Goal: Transaction & Acquisition: Purchase product/service

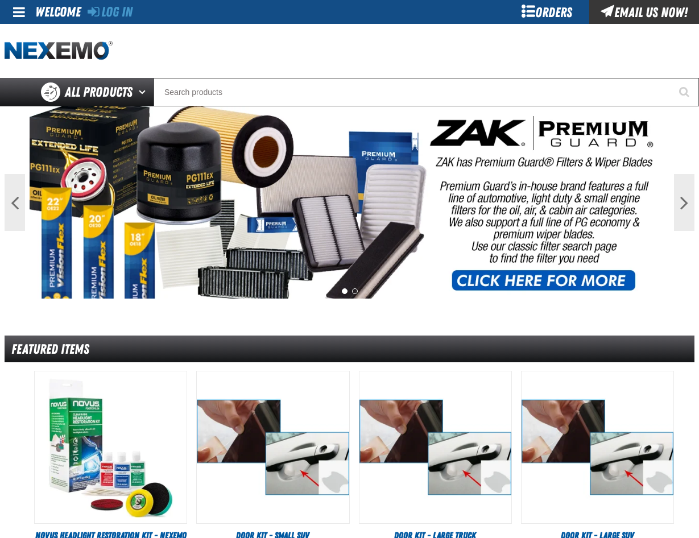
click at [118, 3] on div "Log In" at bounding box center [110, 12] width 45 height 24
click at [119, 13] on link "Log In" at bounding box center [110, 12] width 45 height 16
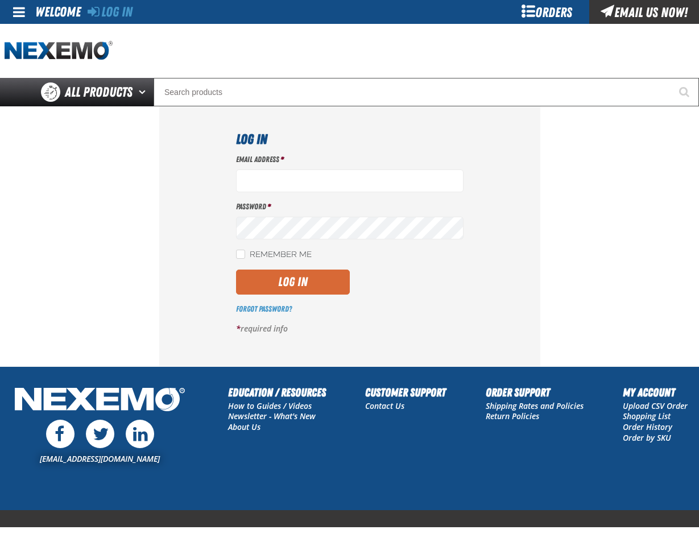
type input "pmcnish@vtaig.com"
click at [298, 274] on button "Log In" at bounding box center [293, 282] width 114 height 25
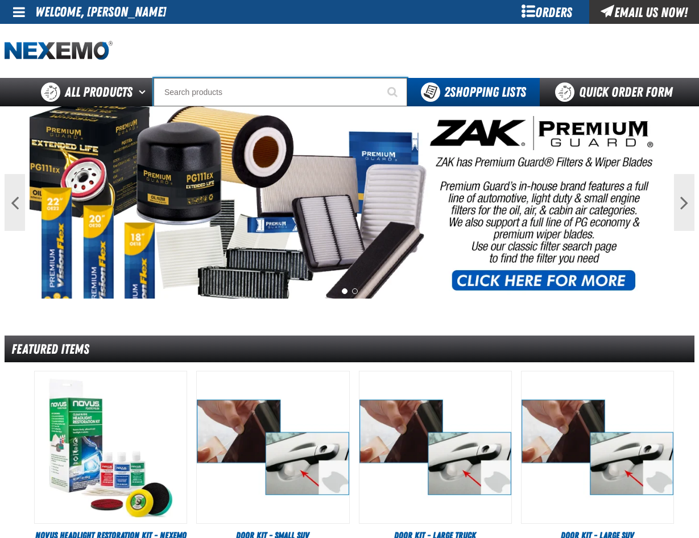
click at [187, 94] on input "Search" at bounding box center [281, 92] width 254 height 28
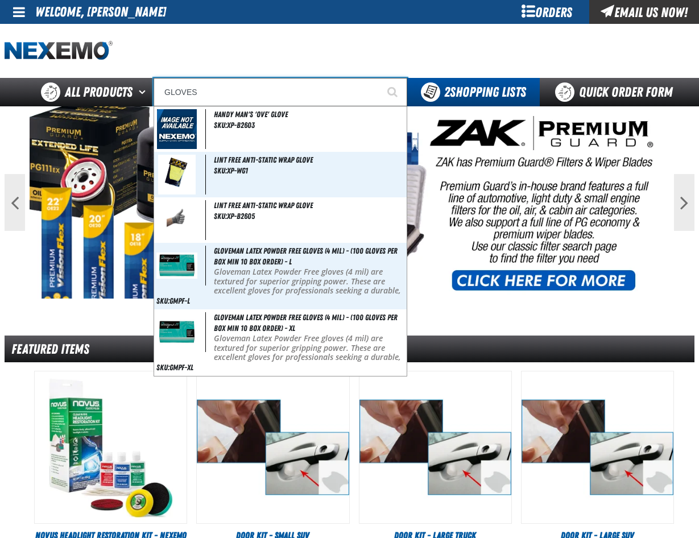
type input "GLOVES"
click at [379, 78] on button "Start Searching" at bounding box center [393, 92] width 28 height 28
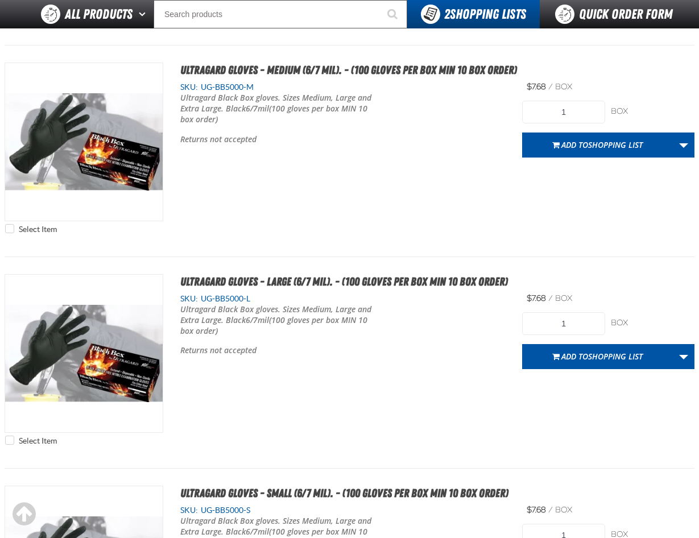
scroll to position [1024, 0]
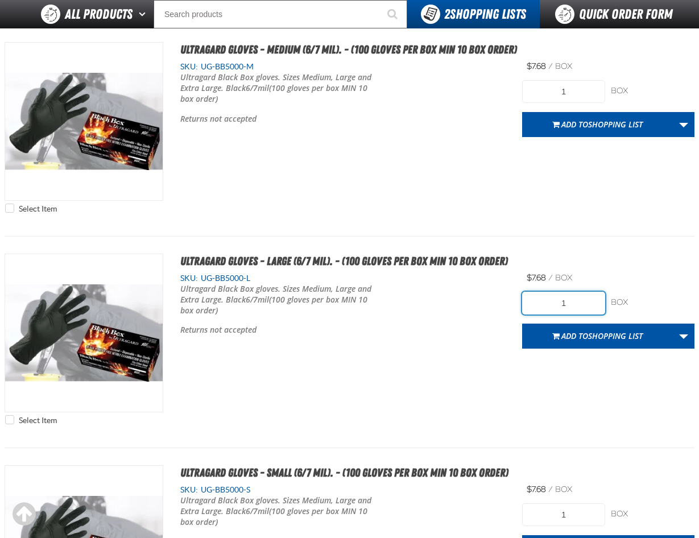
drag, startPoint x: 553, startPoint y: 304, endPoint x: 576, endPoint y: 306, distance: 22.9
click at [576, 306] on input "1" at bounding box center [564, 303] width 84 height 23
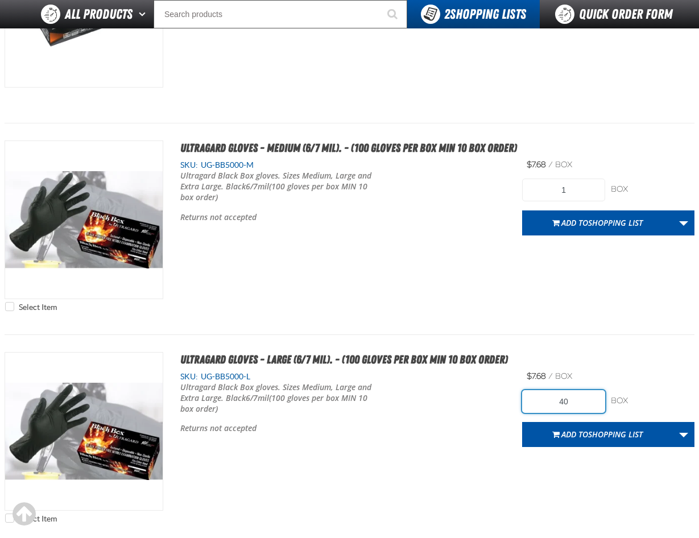
scroll to position [910, 0]
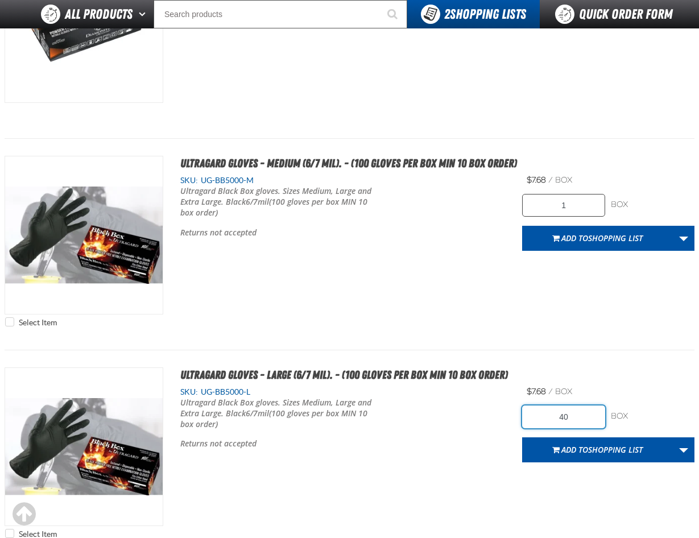
type input "40"
drag, startPoint x: 559, startPoint y: 206, endPoint x: 570, endPoint y: 208, distance: 10.9
click at [570, 208] on input "1" at bounding box center [564, 205] width 84 height 23
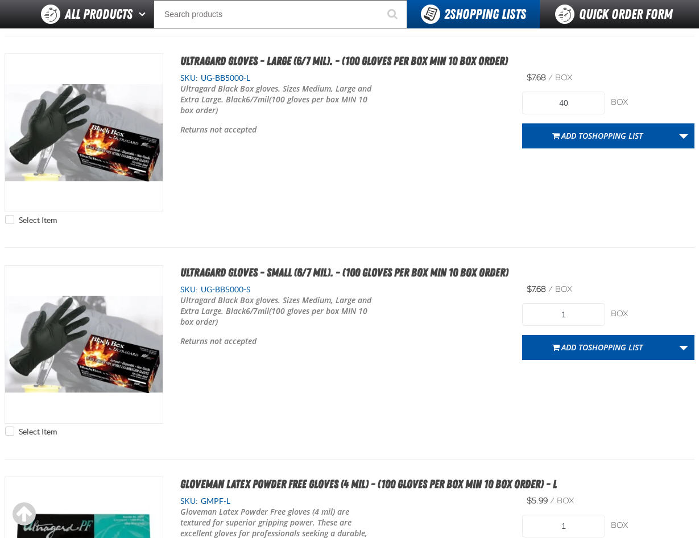
scroll to position [1251, 0]
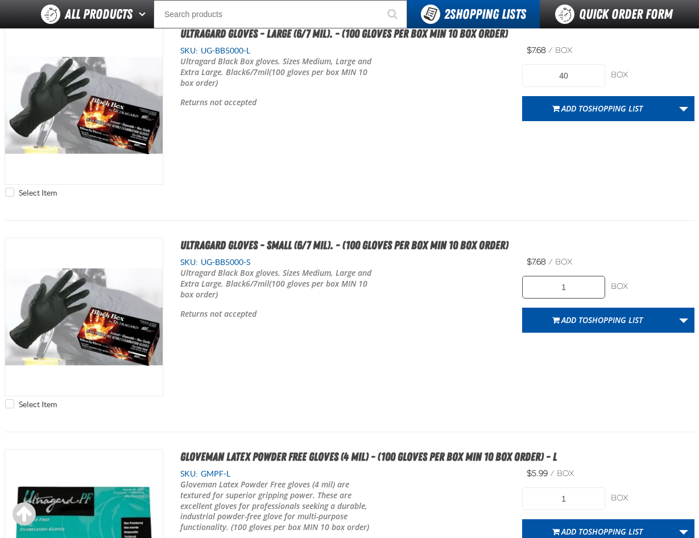
type input "10"
click at [566, 289] on input "1" at bounding box center [564, 287] width 84 height 23
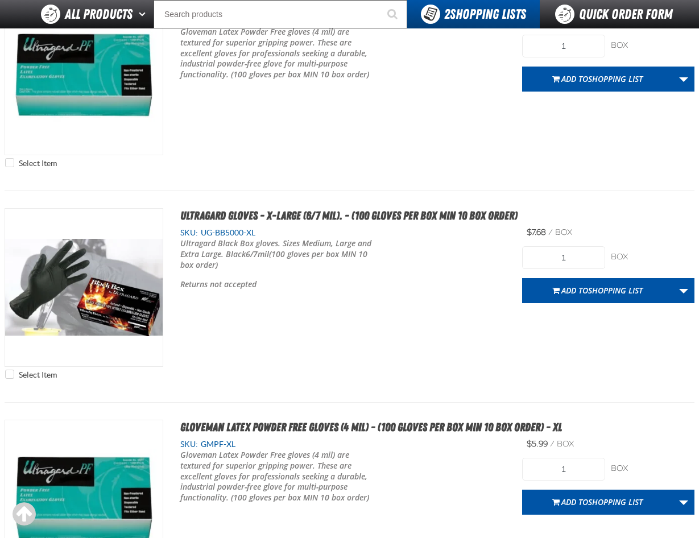
scroll to position [1706, 0]
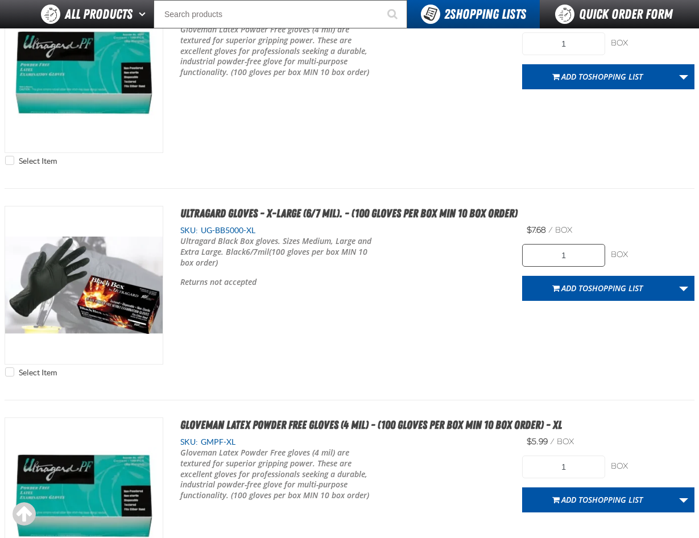
type input "10"
drag, startPoint x: 562, startPoint y: 256, endPoint x: 578, endPoint y: 257, distance: 16.0
click at [578, 257] on input "1" at bounding box center [564, 255] width 84 height 23
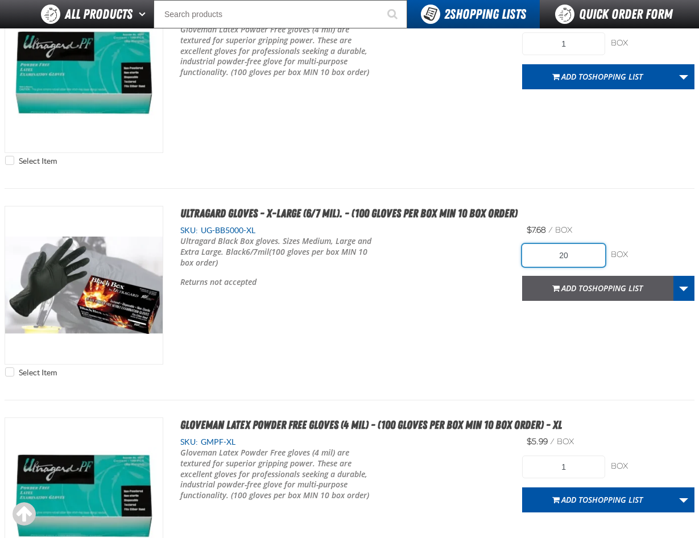
type input "20"
click at [599, 289] on span "Shopping List" at bounding box center [615, 288] width 55 height 11
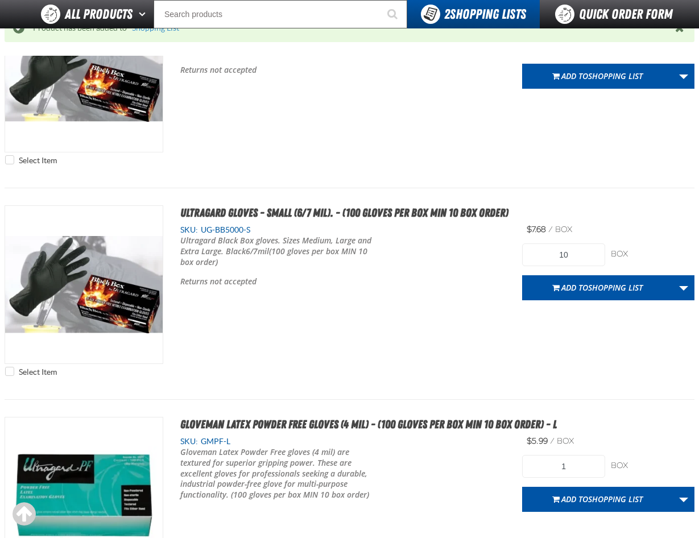
scroll to position [1307, 0]
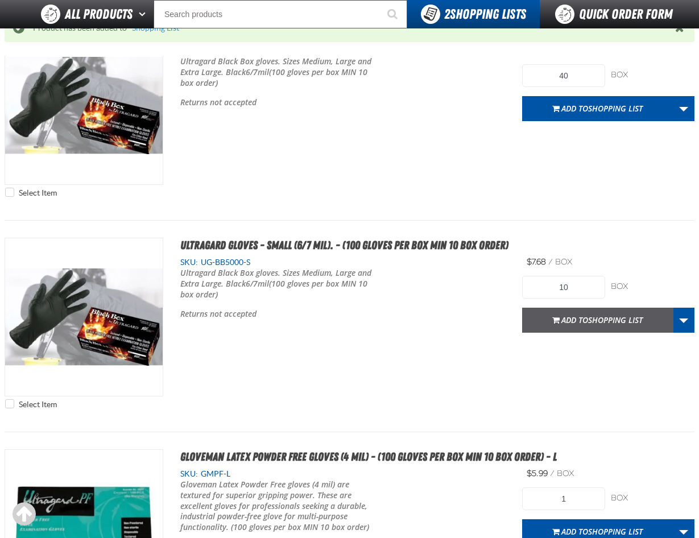
click at [600, 319] on span "Shopping List" at bounding box center [615, 319] width 55 height 11
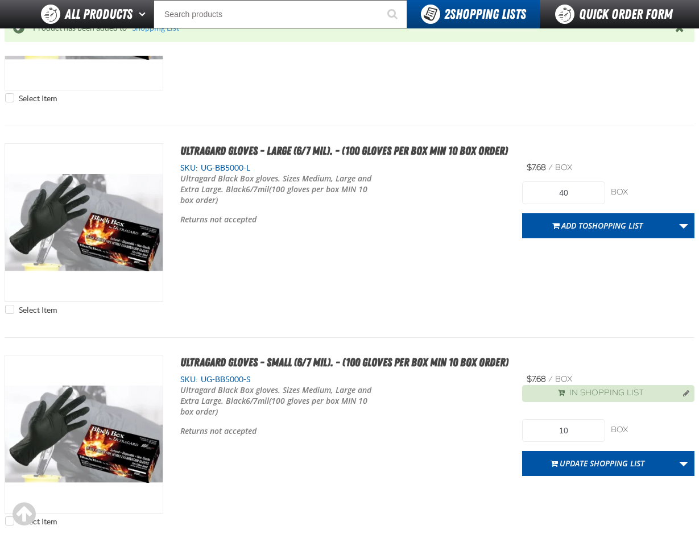
scroll to position [1136, 0]
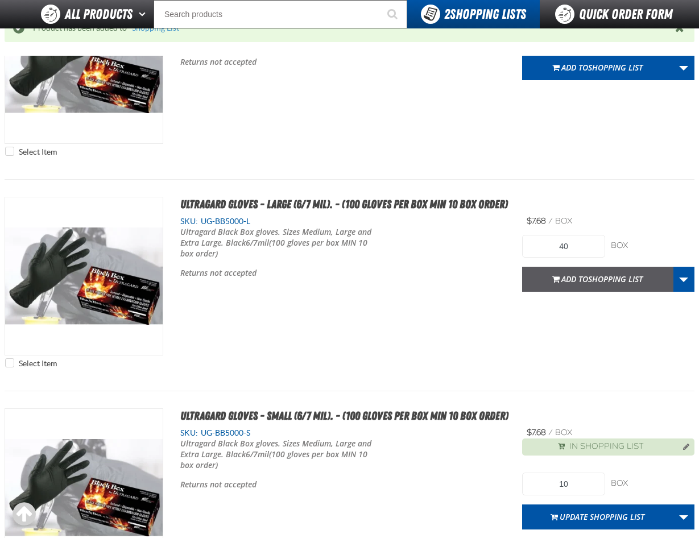
click at [589, 279] on span "Shopping List" at bounding box center [615, 279] width 55 height 11
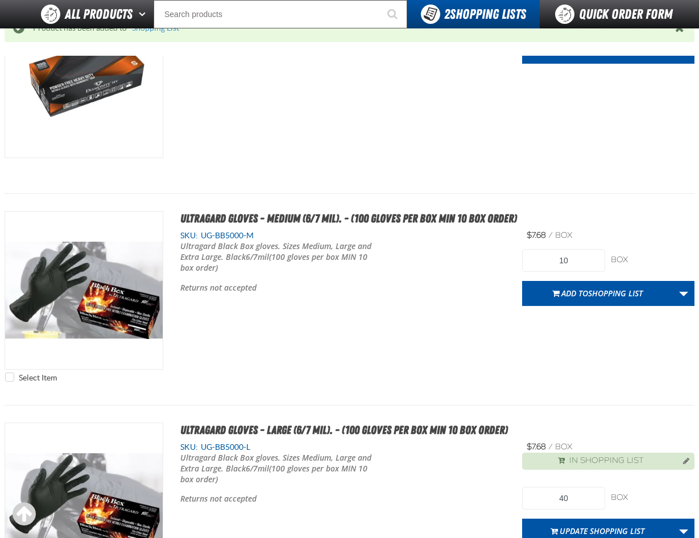
scroll to position [909, 0]
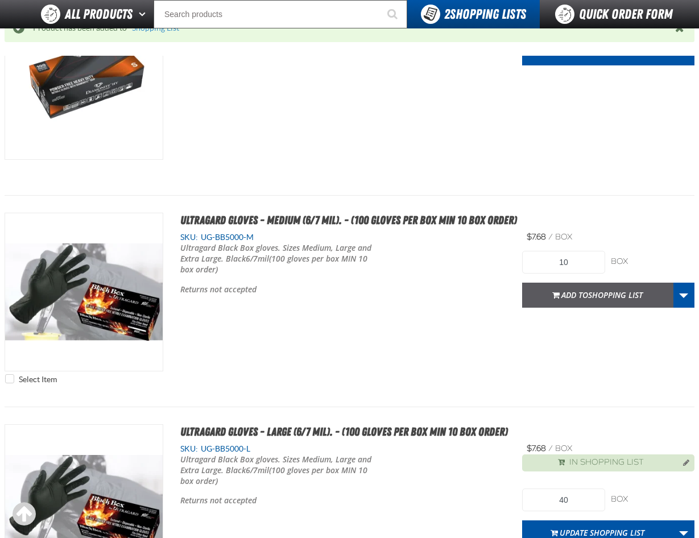
click at [574, 294] on span "Add to Shopping List" at bounding box center [601, 294] width 81 height 11
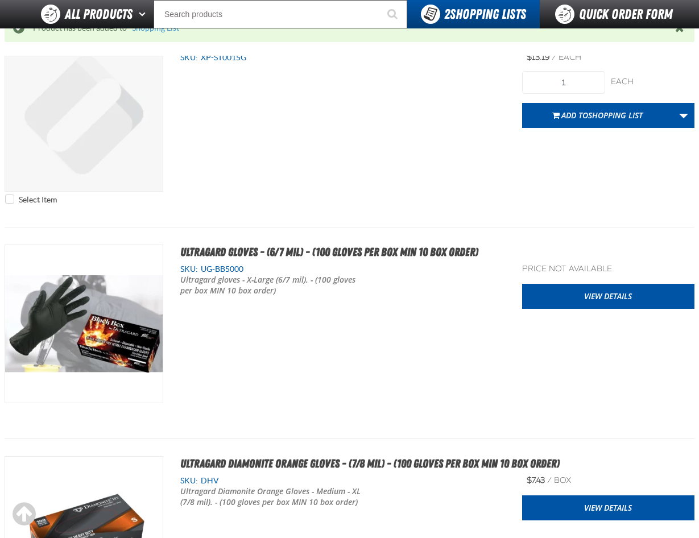
scroll to position [0, 0]
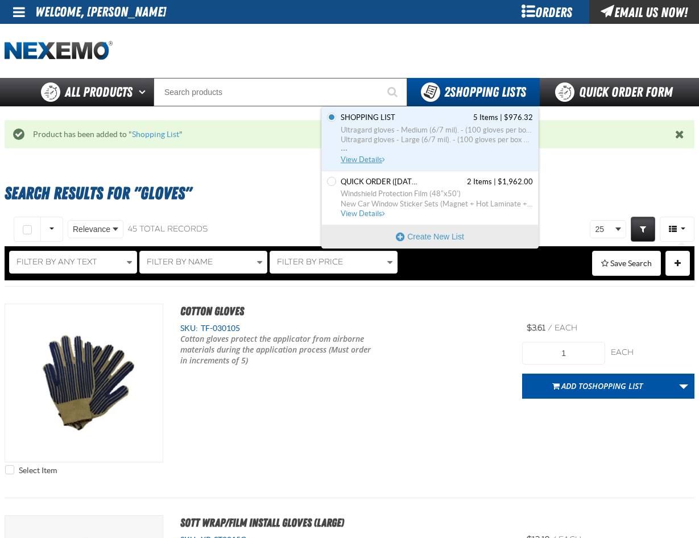
click at [399, 134] on span "Ultragard gloves - Medium (6/7 mil). - (100 gloves per box MIN 10 box order)" at bounding box center [437, 130] width 192 height 10
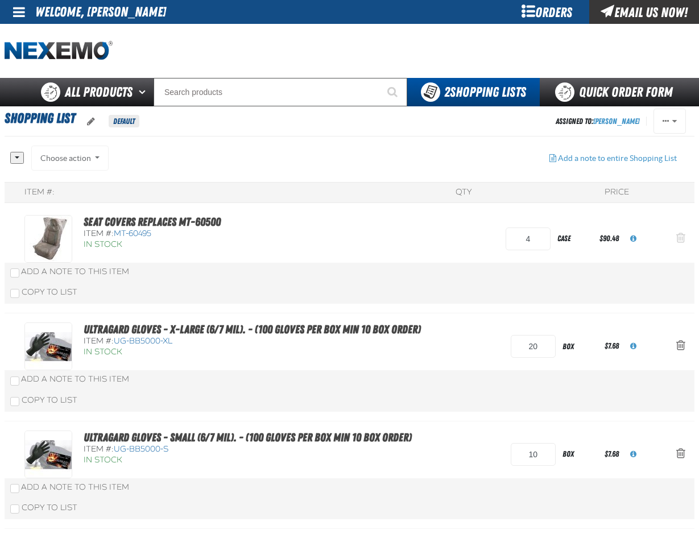
click at [678, 238] on span "Action Remove Seat Covers replaces mt-60500 from Shopping List" at bounding box center [680, 237] width 9 height 11
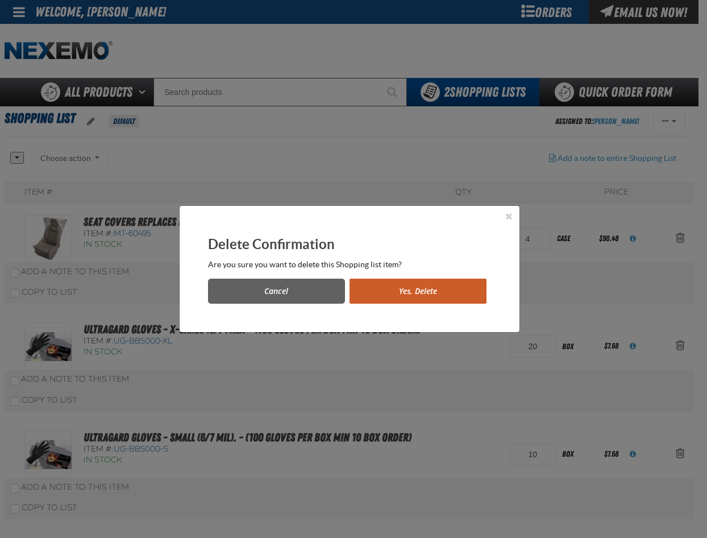
click at [403, 294] on button "Yes, Delete" at bounding box center [418, 291] width 137 height 25
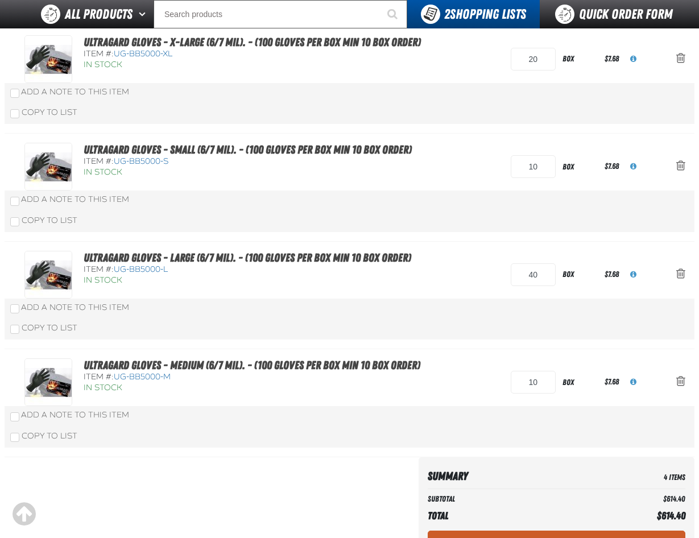
scroll to position [172, 0]
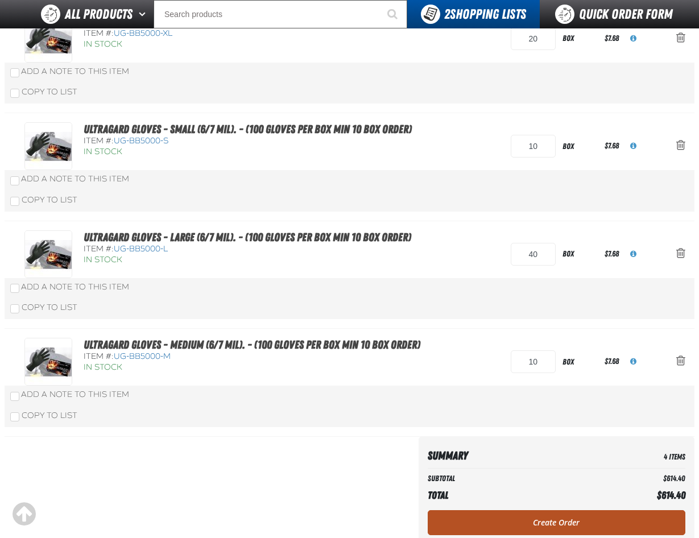
click at [536, 526] on link "Create Order" at bounding box center [557, 522] width 258 height 25
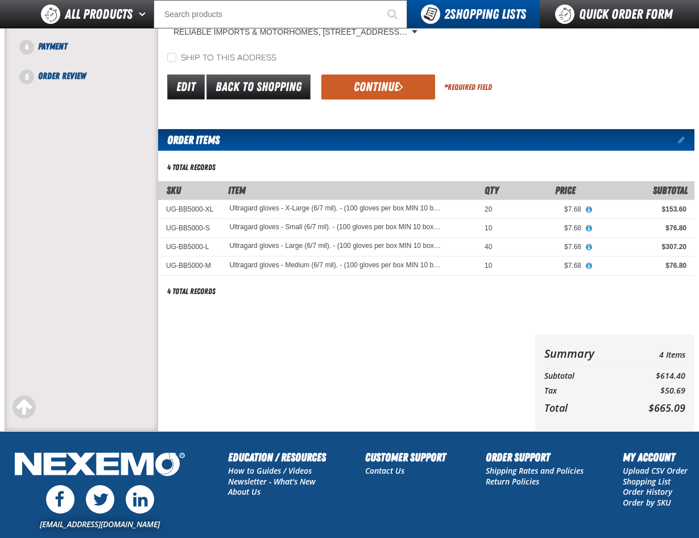
scroll to position [171, 0]
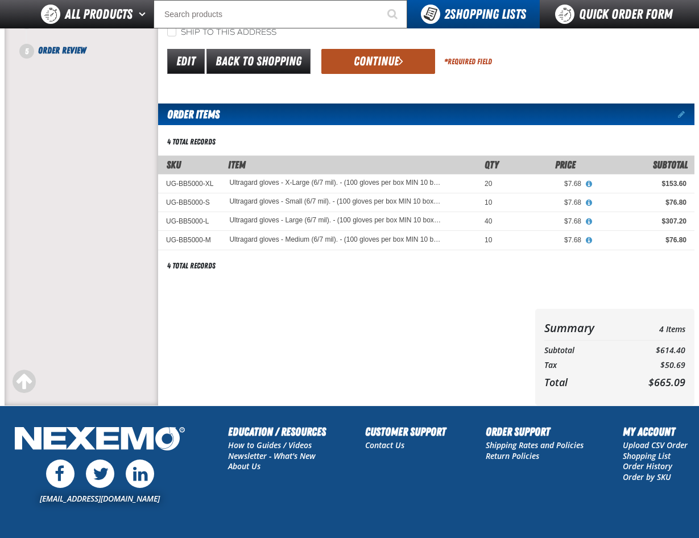
click at [370, 61] on button "Continue" at bounding box center [378, 61] width 114 height 25
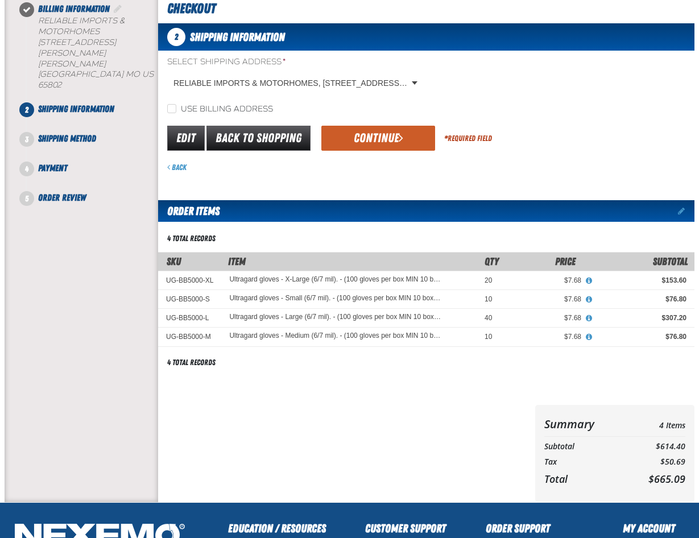
scroll to position [57, 0]
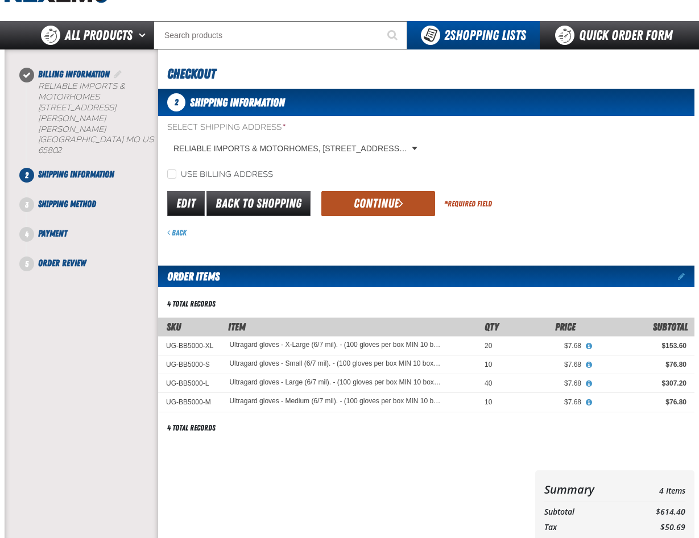
click at [375, 200] on button "Continue" at bounding box center [378, 203] width 114 height 25
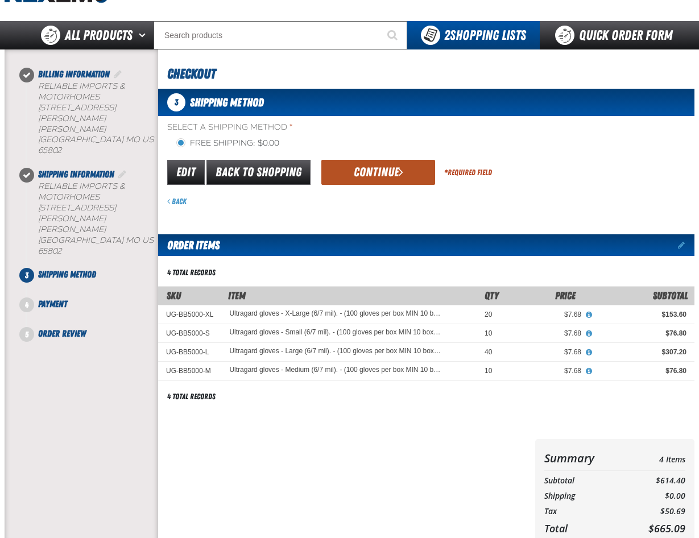
click at [369, 175] on button "Continue" at bounding box center [378, 172] width 114 height 25
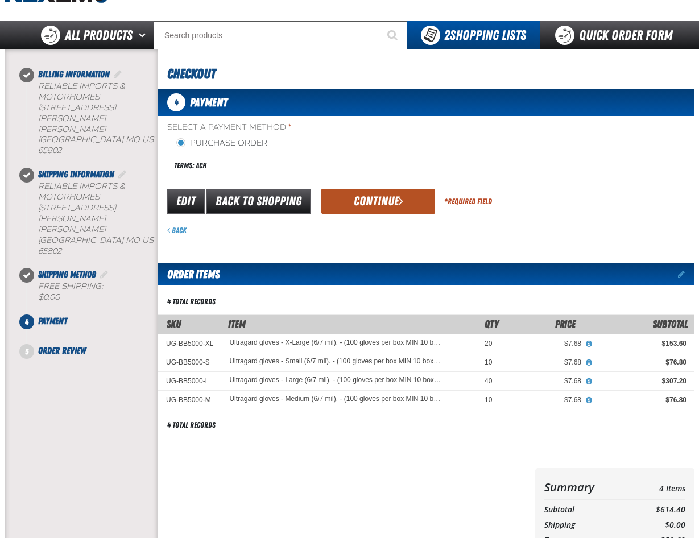
click at [377, 202] on button "Continue" at bounding box center [378, 201] width 114 height 25
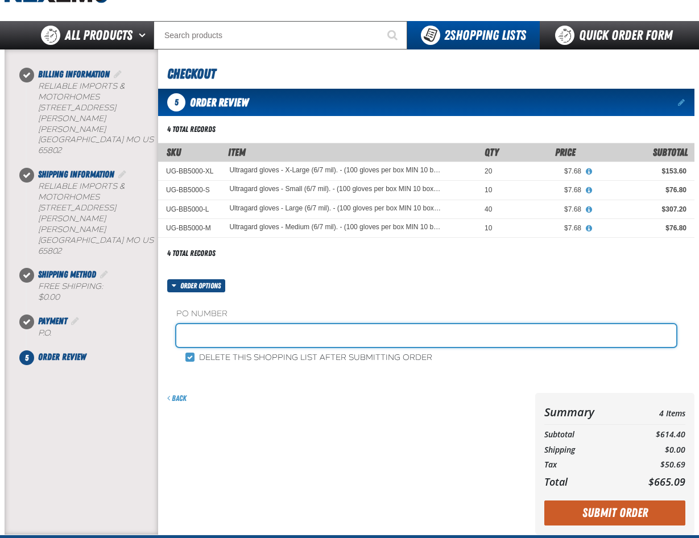
click at [217, 332] on input "text" at bounding box center [426, 335] width 500 height 23
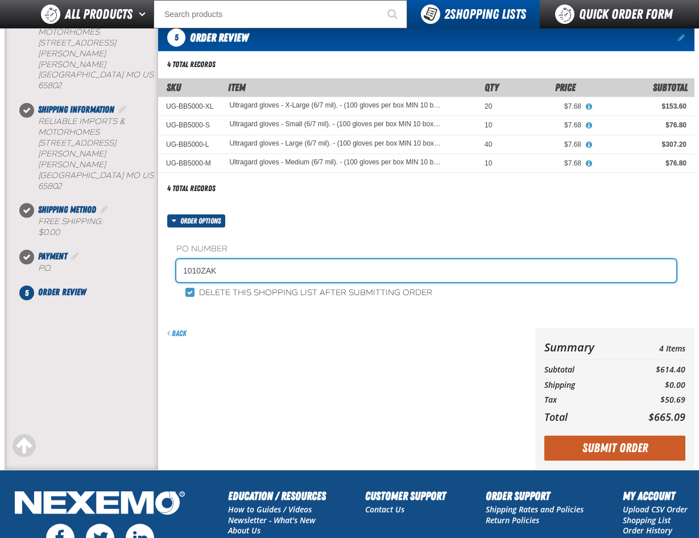
scroll to position [114, 0]
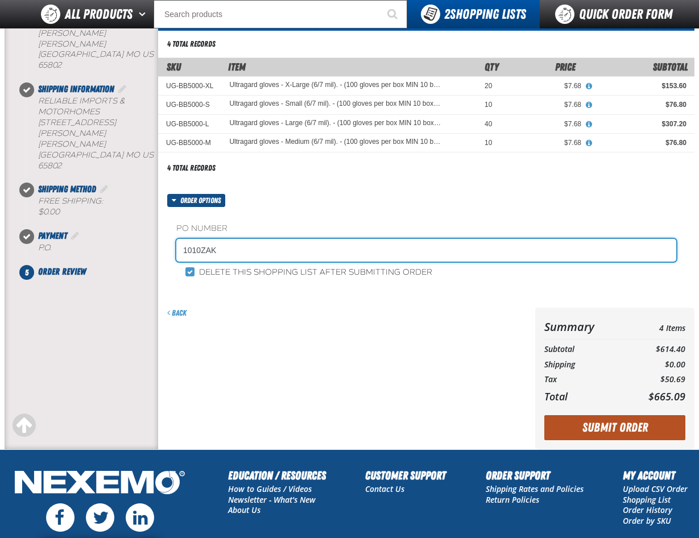
type input "1010ZAK"
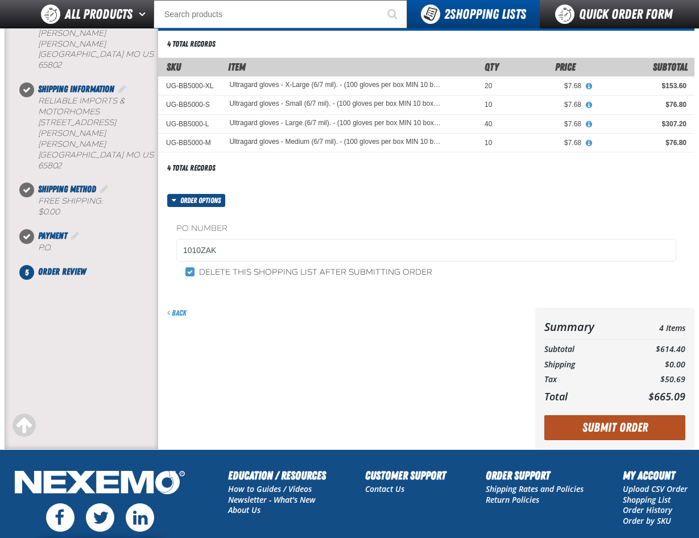
click at [602, 428] on button "Submit Order" at bounding box center [614, 427] width 141 height 25
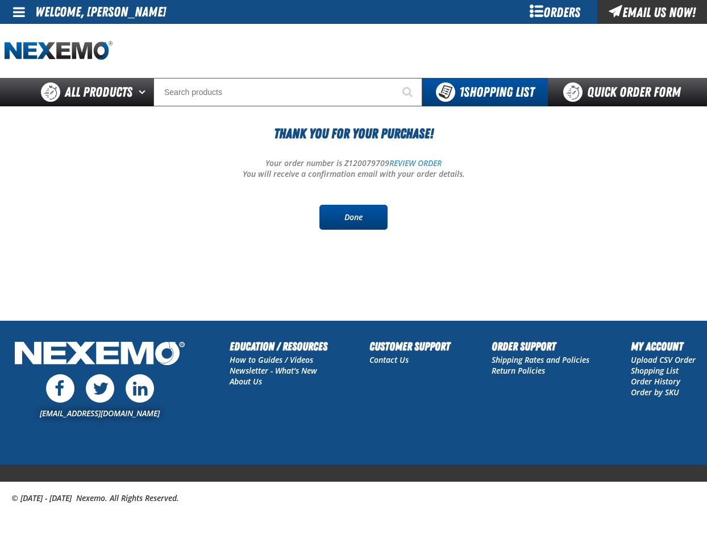
click at [344, 222] on link "Done" at bounding box center [354, 217] width 68 height 25
